Goal: Transaction & Acquisition: Purchase product/service

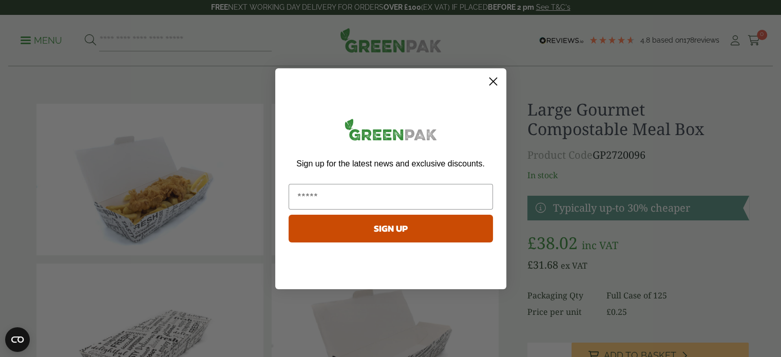
click at [491, 80] on icon "Close dialog" at bounding box center [493, 81] width 7 height 7
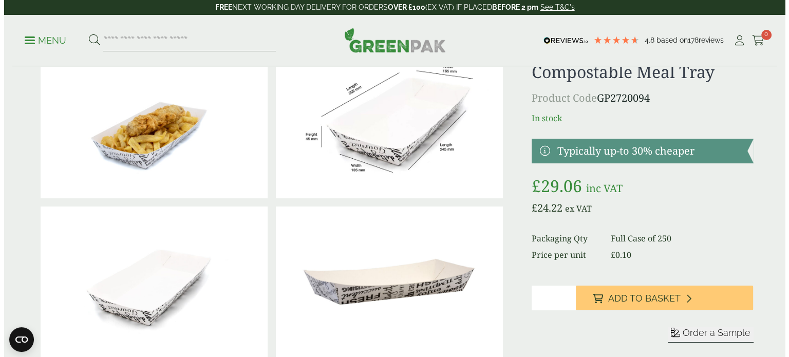
scroll to position [103, 0]
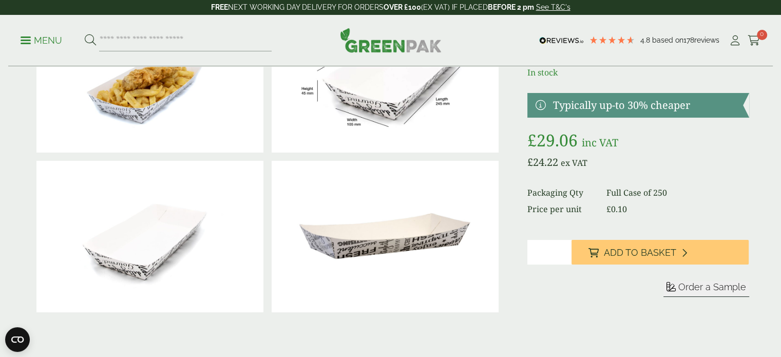
click at [565, 248] on input "*" at bounding box center [550, 252] width 44 height 25
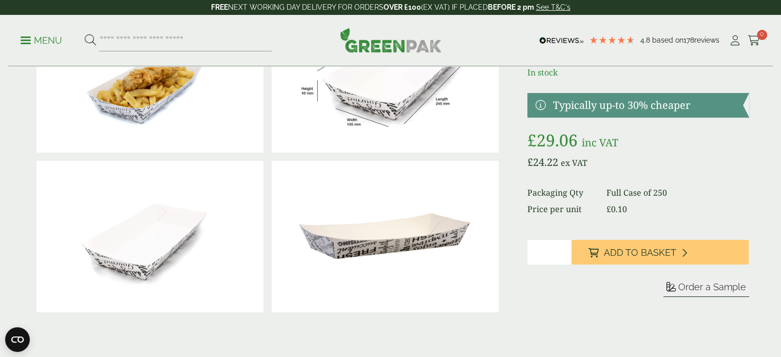
click at [565, 248] on input "*" at bounding box center [550, 252] width 44 height 25
type input "*"
click at [565, 255] on input "*" at bounding box center [550, 252] width 44 height 25
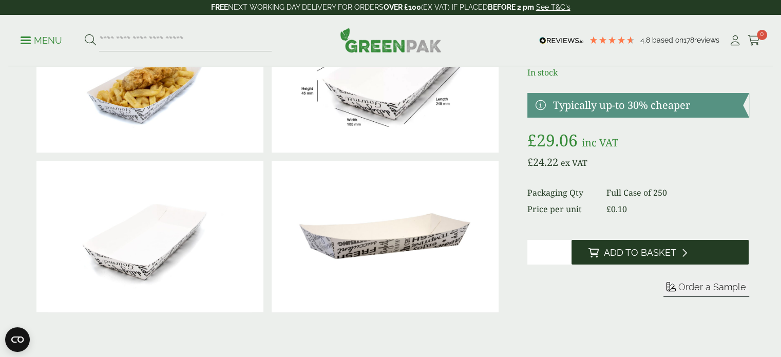
click at [664, 260] on button "Add to Basket" at bounding box center [660, 252] width 177 height 25
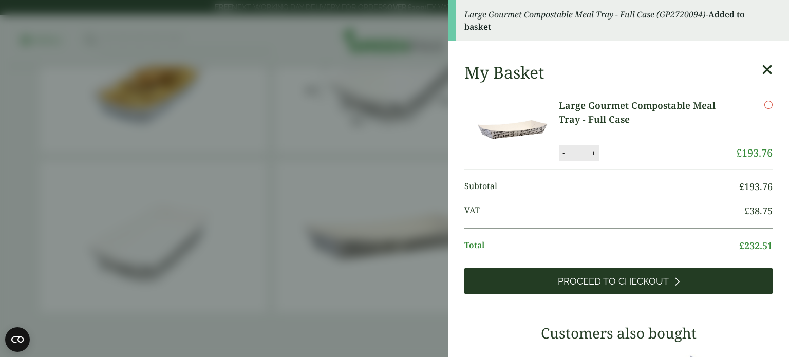
click at [658, 276] on span "Proceed to Checkout" at bounding box center [613, 281] width 111 height 11
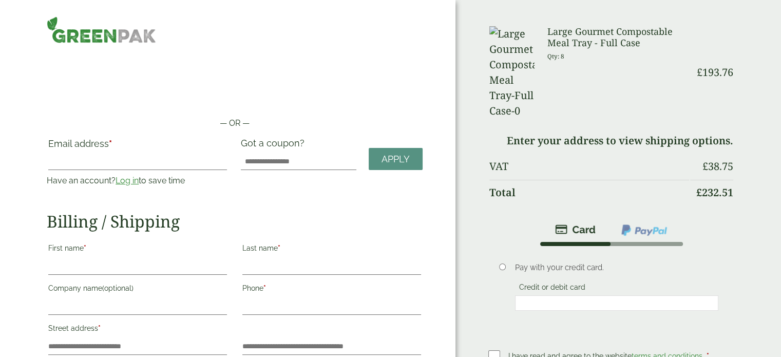
click at [656, 218] on li at bounding box center [644, 230] width 72 height 24
click at [123, 180] on link "Log in" at bounding box center [127, 181] width 23 height 10
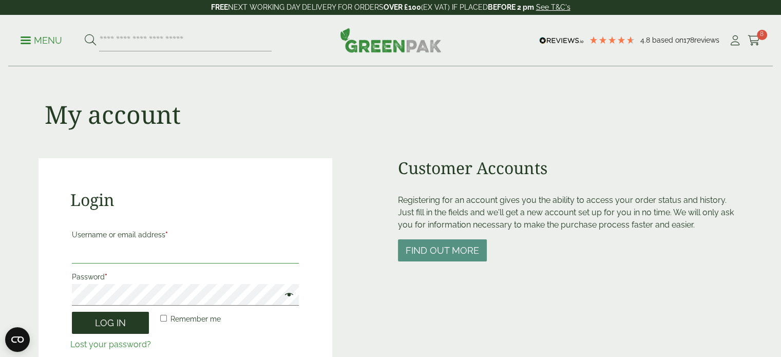
type input "**********"
click at [127, 328] on button "Log in" at bounding box center [110, 323] width 77 height 22
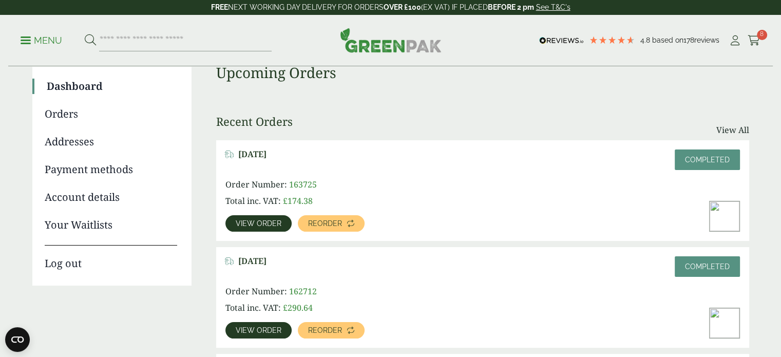
scroll to position [103, 0]
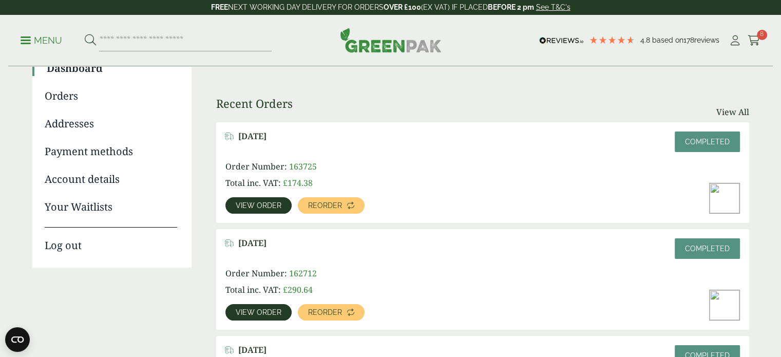
click at [270, 204] on span "View order" at bounding box center [259, 205] width 46 height 7
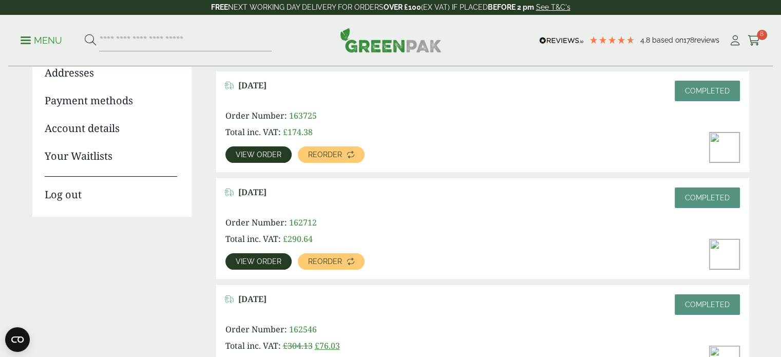
scroll to position [172, 0]
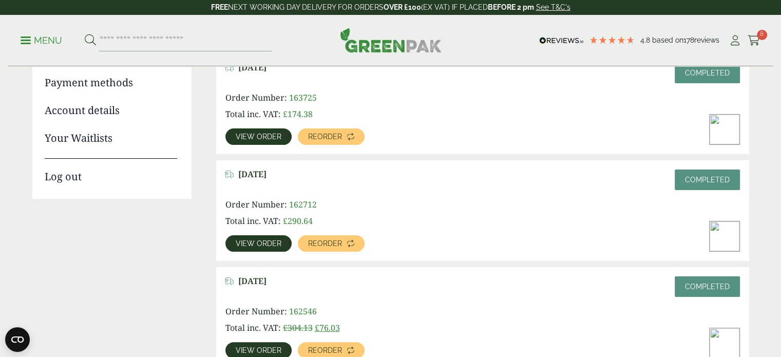
click at [263, 241] on span "View order" at bounding box center [259, 243] width 46 height 7
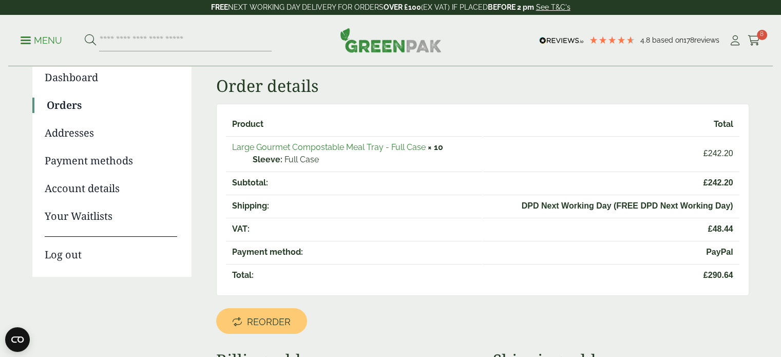
scroll to position [103, 0]
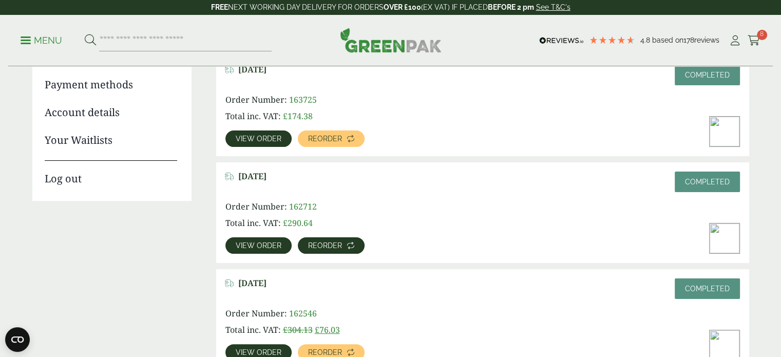
click at [334, 240] on link "Reorder" at bounding box center [331, 245] width 67 height 16
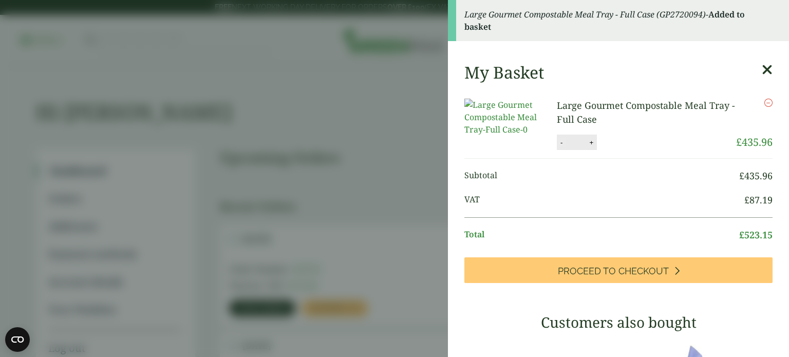
click at [560, 147] on button "-" at bounding box center [561, 142] width 8 height 9
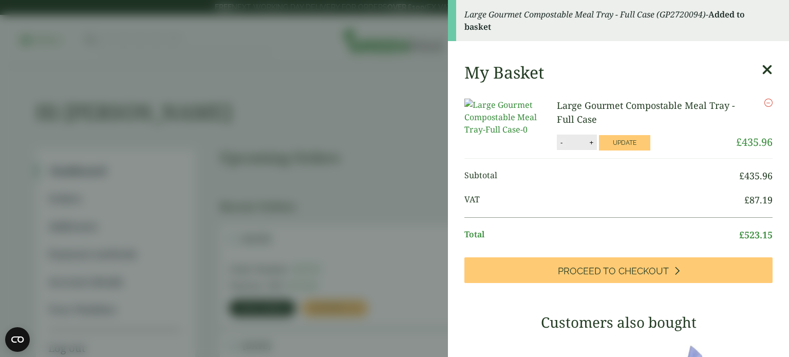
click at [560, 147] on button "-" at bounding box center [561, 142] width 8 height 9
type input "*"
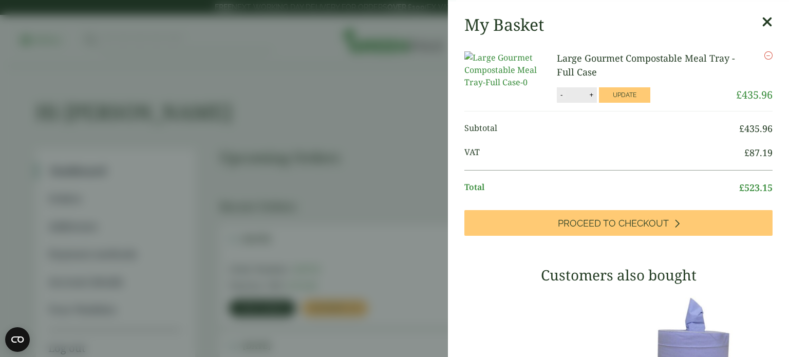
click at [560, 151] on ul "Subtotal £ 435.96 VAT £ 87.19 Total £ 523.15" at bounding box center [618, 160] width 308 height 99
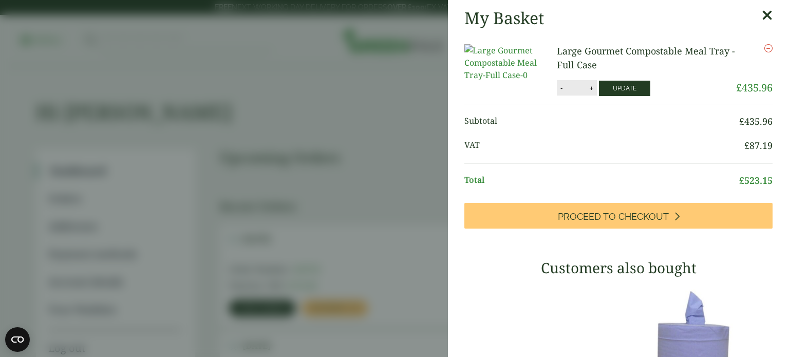
click at [627, 94] on button "Update" at bounding box center [624, 88] width 51 height 15
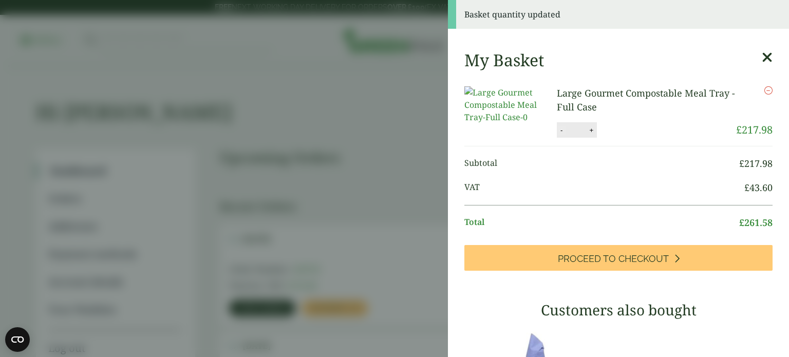
click at [559, 135] on button "-" at bounding box center [561, 130] width 8 height 9
type input "*"
click at [611, 138] on button "Update" at bounding box center [624, 130] width 51 height 15
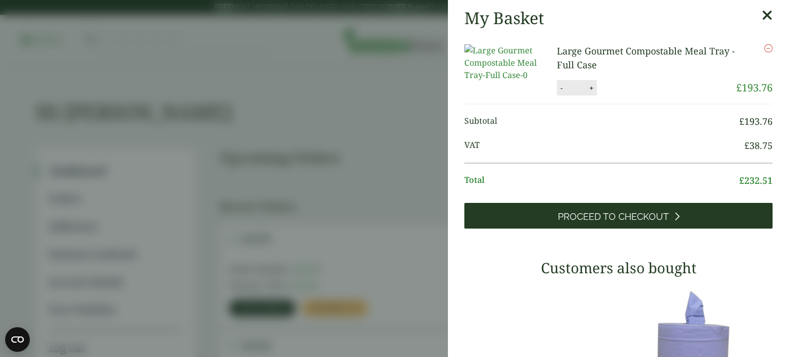
click at [615, 222] on span "Proceed to Checkout" at bounding box center [613, 216] width 111 height 11
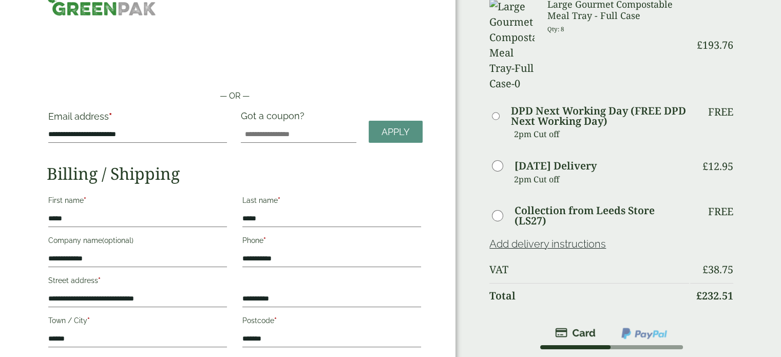
scroll to position [51, 0]
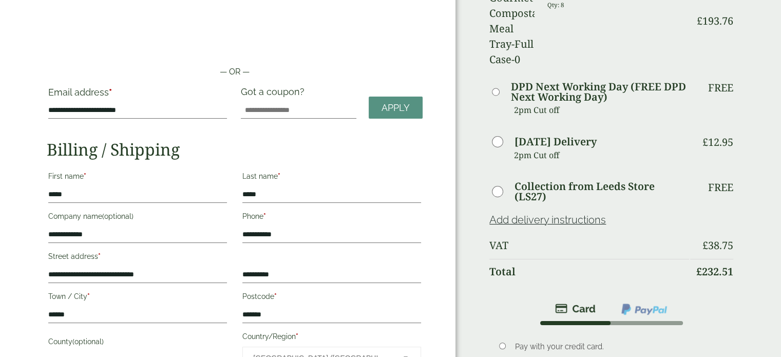
click at [634, 303] on img at bounding box center [645, 309] width 48 height 13
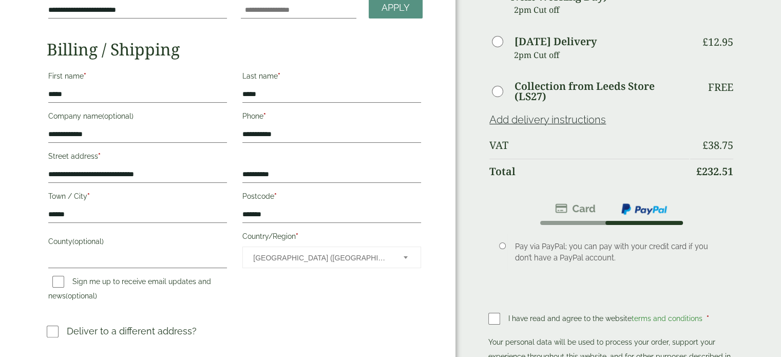
scroll to position [205, 0]
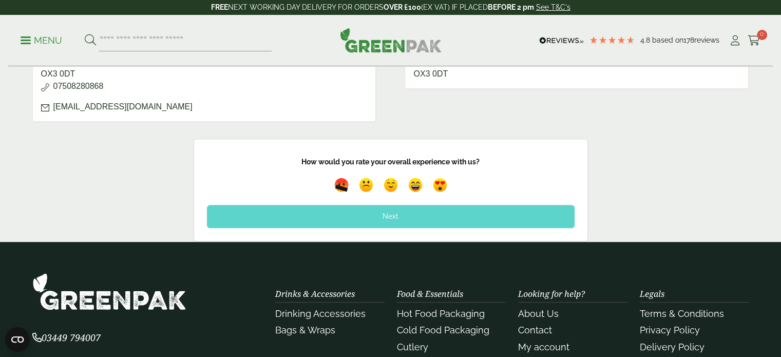
scroll to position [514, 0]
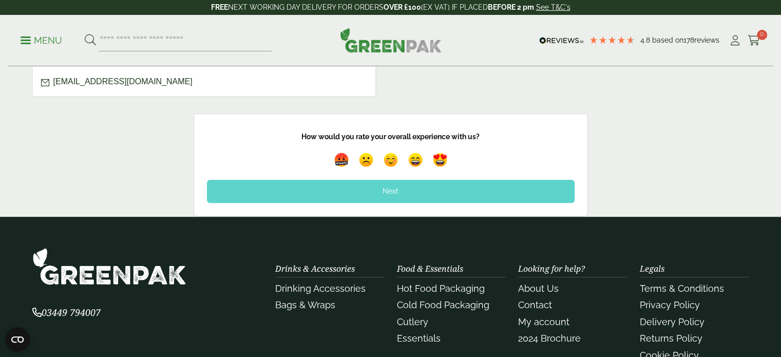
click at [394, 191] on div "Next" at bounding box center [391, 191] width 368 height 23
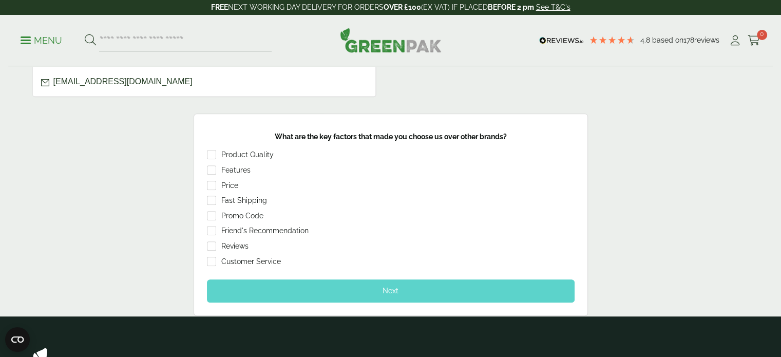
click at [242, 286] on div "Next" at bounding box center [391, 290] width 368 height 23
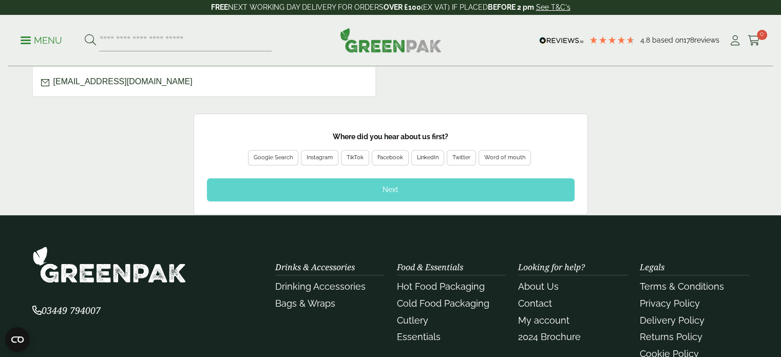
click at [282, 154] on div "Google Search" at bounding box center [273, 157] width 39 height 9
click at [296, 181] on div "Next" at bounding box center [391, 189] width 368 height 23
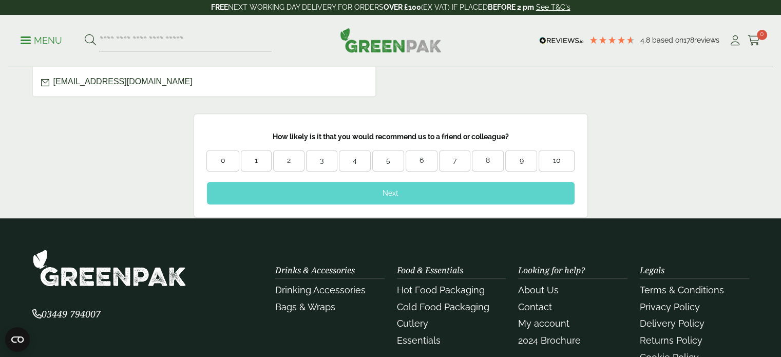
click at [554, 165] on div "10" at bounding box center [556, 161] width 35 height 22
click at [495, 189] on div "Next" at bounding box center [391, 193] width 368 height 23
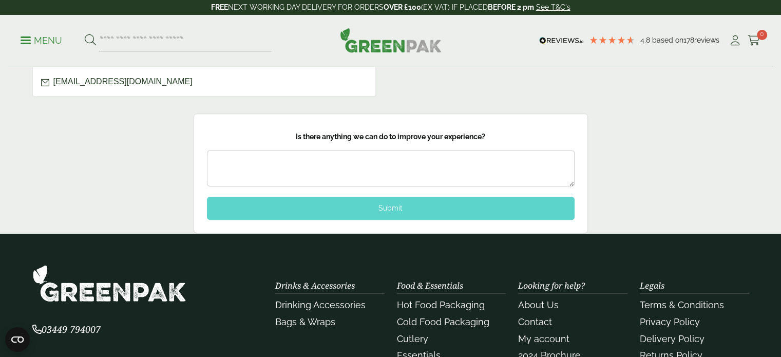
click at [409, 172] on textarea at bounding box center [391, 168] width 368 height 36
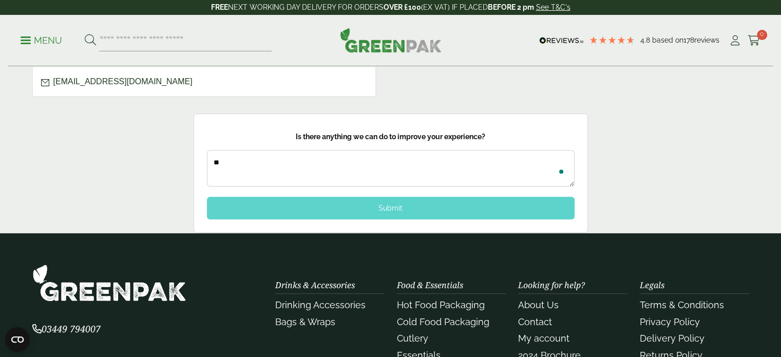
type textarea "**"
click at [406, 205] on div "Submit" at bounding box center [391, 208] width 368 height 23
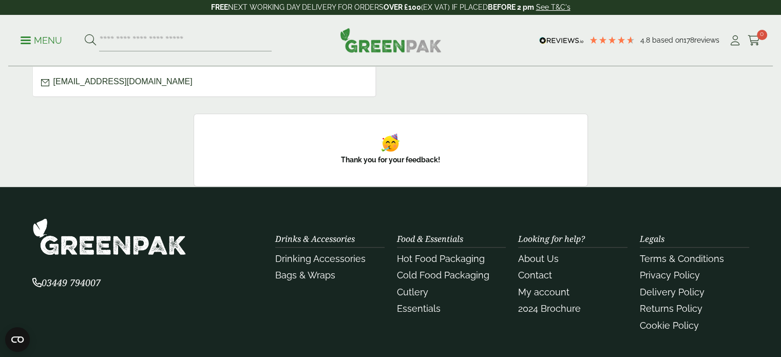
drag, startPoint x: 388, startPoint y: 209, endPoint x: 176, endPoint y: 162, distance: 217.3
click at [176, 162] on div "Feedback Thank you for your feedback! How would you rate your overall experienc…" at bounding box center [390, 150] width 781 height 73
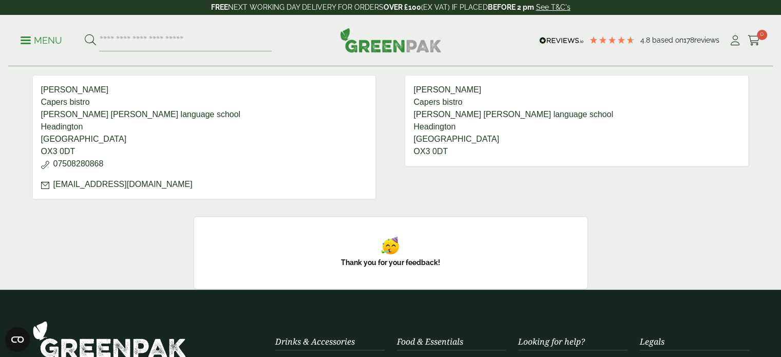
scroll to position [360, 0]
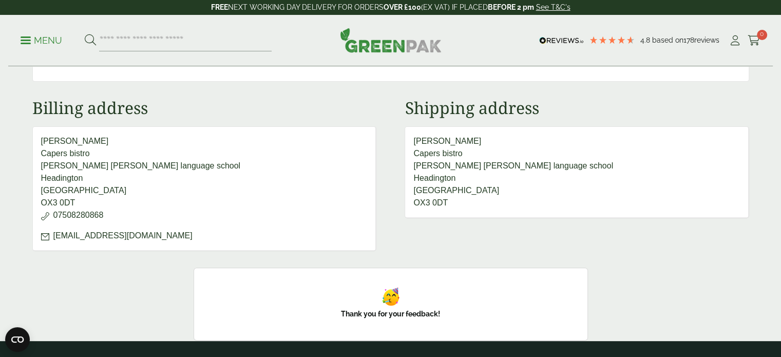
drag, startPoint x: 191, startPoint y: 160, endPoint x: 232, endPoint y: 102, distance: 70.7
click at [232, 102] on h2 "Billing address" at bounding box center [204, 108] width 344 height 20
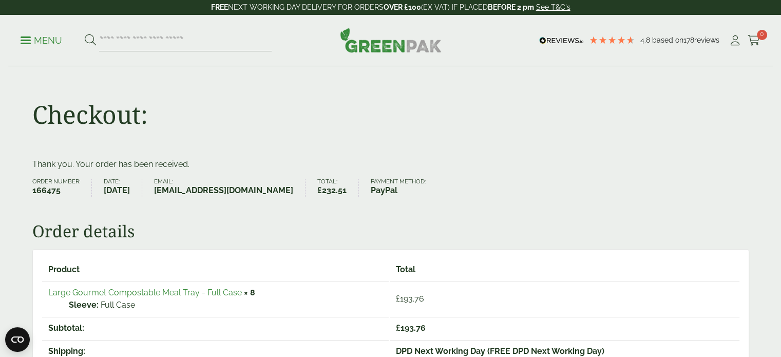
scroll to position [51, 0]
